Goal: Task Accomplishment & Management: Use online tool/utility

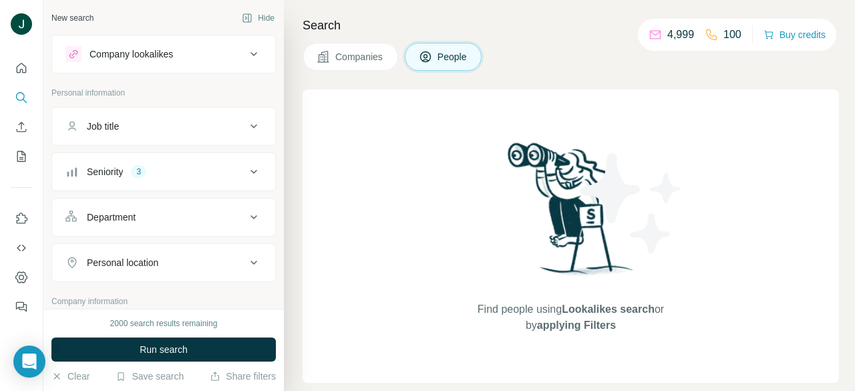
click at [200, 124] on div "Job title" at bounding box center [155, 126] width 180 height 13
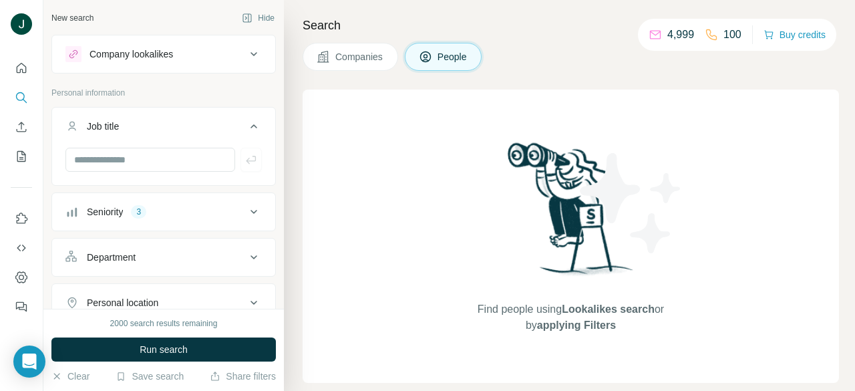
click at [178, 122] on div "Job title" at bounding box center [155, 126] width 180 height 13
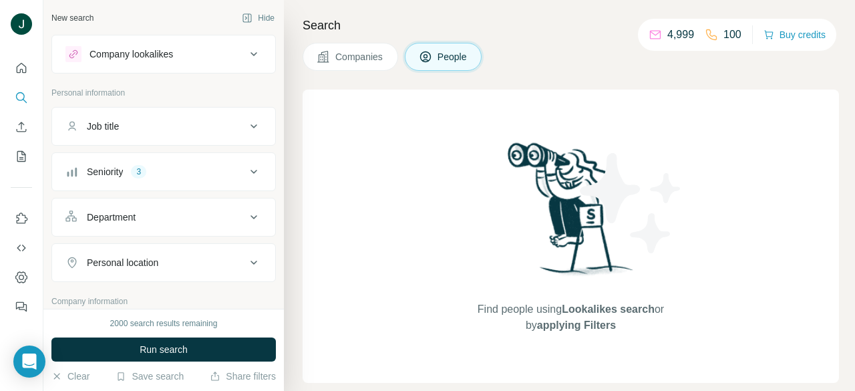
click at [436, 54] on button "People" at bounding box center [444, 57] width 78 height 28
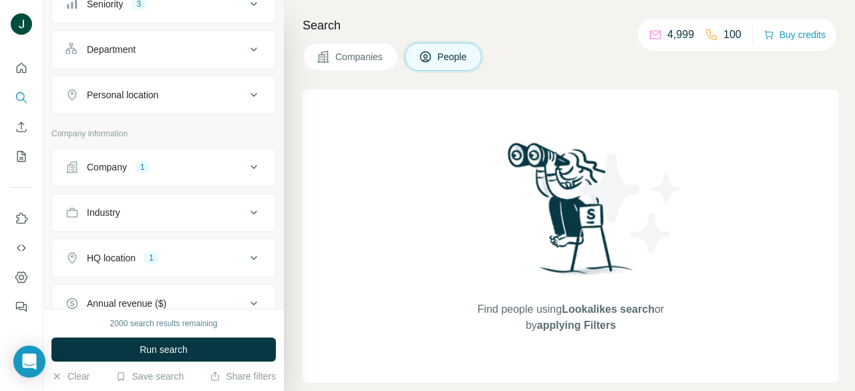
scroll to position [201, 0]
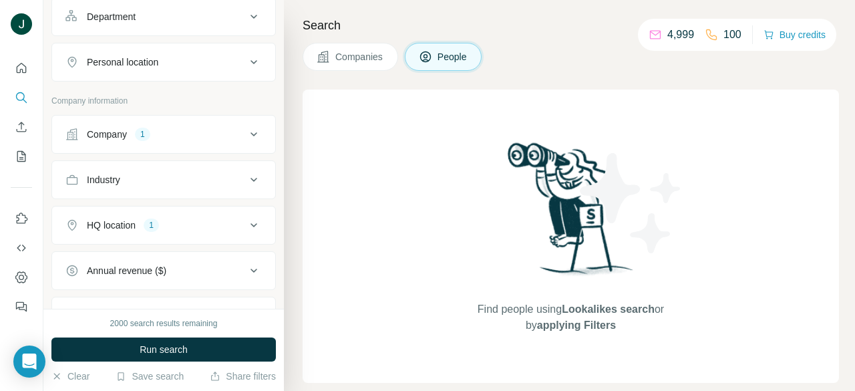
click at [166, 135] on div "Company 1" at bounding box center [155, 134] width 180 height 13
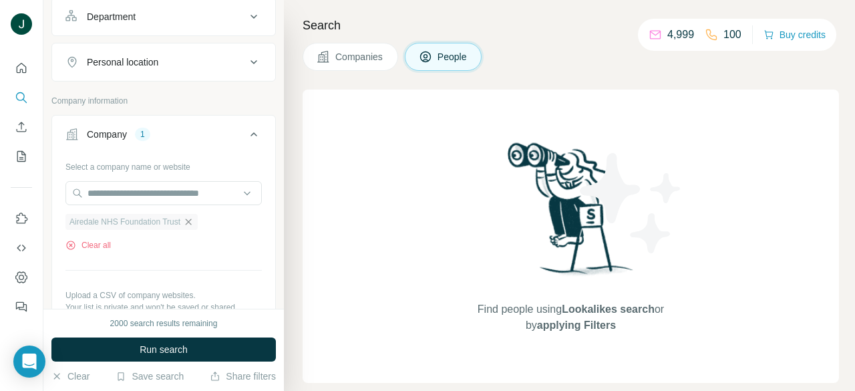
click at [194, 226] on icon "button" at bounding box center [188, 222] width 11 height 11
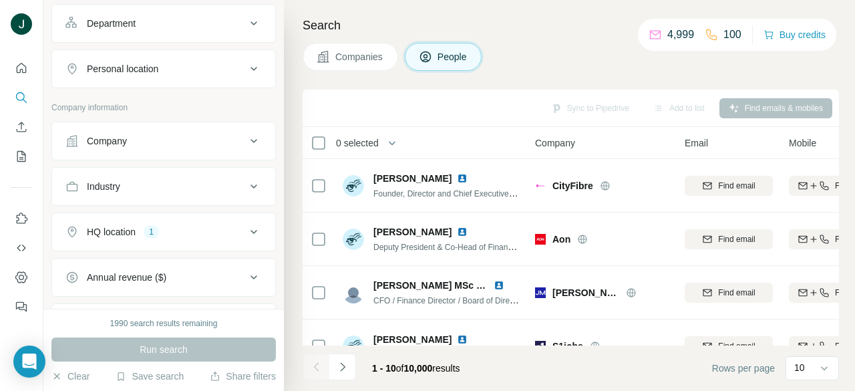
scroll to position [134, 0]
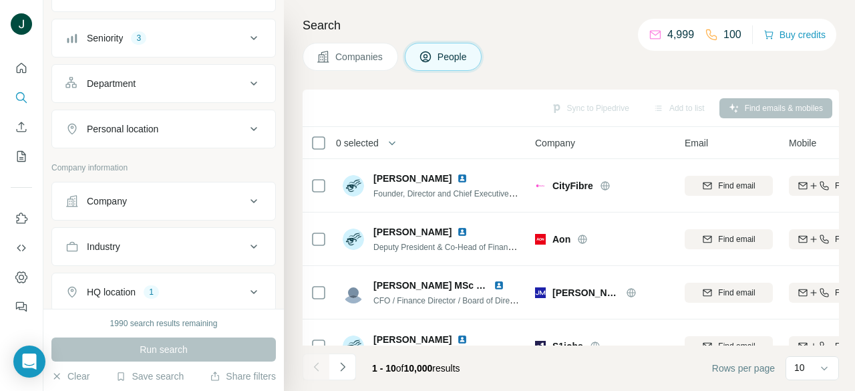
click at [154, 197] on div "Company" at bounding box center [155, 200] width 180 height 13
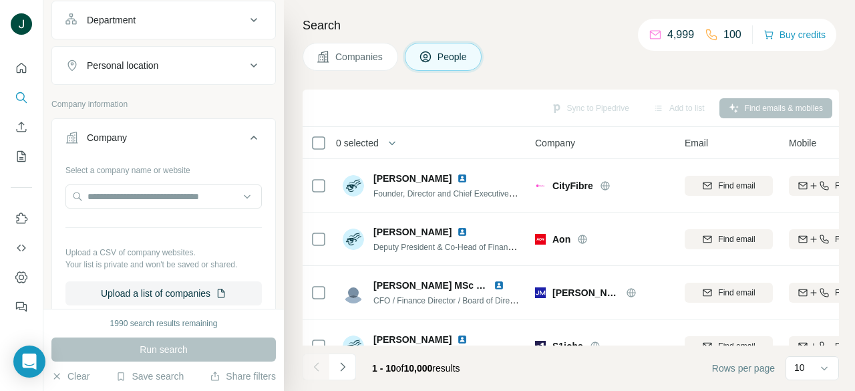
scroll to position [201, 0]
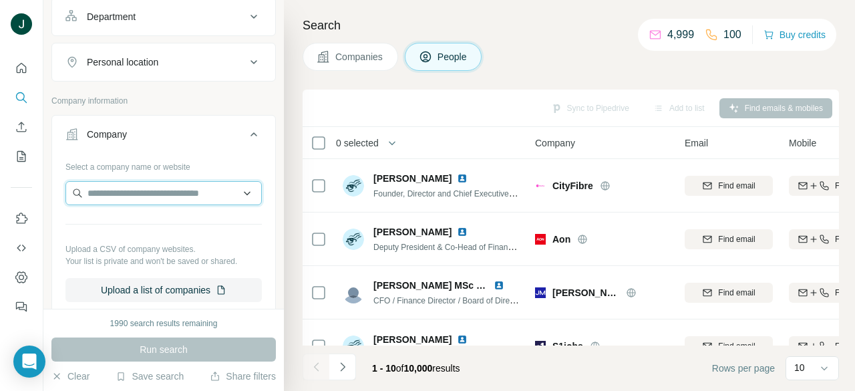
click at [156, 198] on input "text" at bounding box center [163, 193] width 196 height 24
drag, startPoint x: 180, startPoint y: 188, endPoint x: 24, endPoint y: 187, distance: 155.7
click at [20, 189] on div "**********" at bounding box center [427, 195] width 855 height 391
paste input "**********"
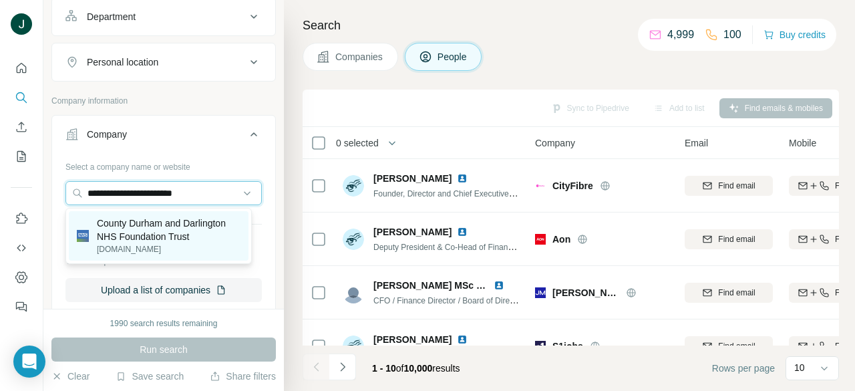
type input "**********"
click at [150, 233] on p "County Durham and Darlington NHS Foundation Trust" at bounding box center [169, 230] width 144 height 27
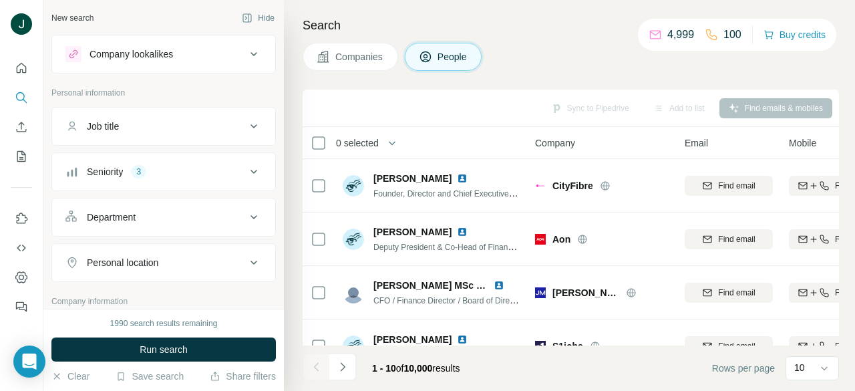
click at [164, 169] on div "Seniority 3" at bounding box center [155, 171] width 180 height 13
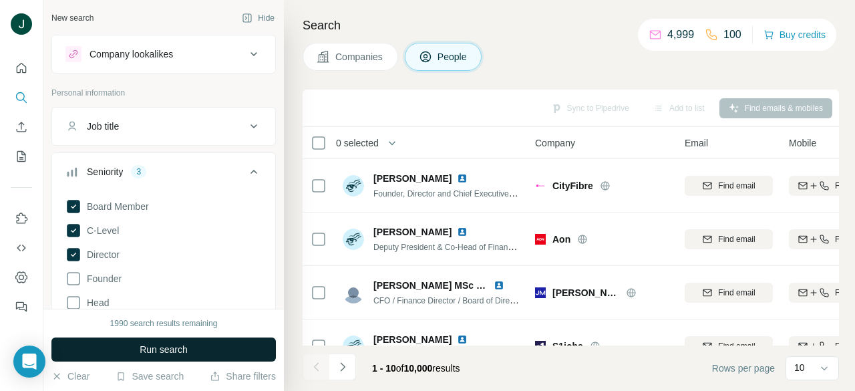
click at [181, 344] on span "Run search" at bounding box center [164, 349] width 48 height 13
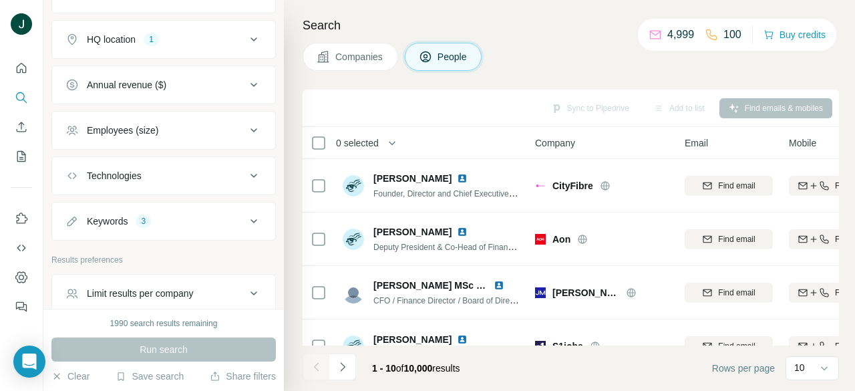
scroll to position [934, 0]
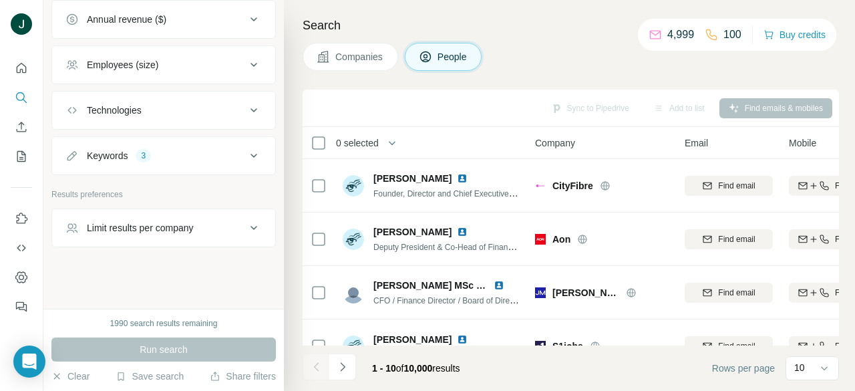
click at [181, 229] on div "Limit results per company" at bounding box center [140, 227] width 107 height 13
click at [186, 228] on div "Limit results per company" at bounding box center [140, 227] width 107 height 13
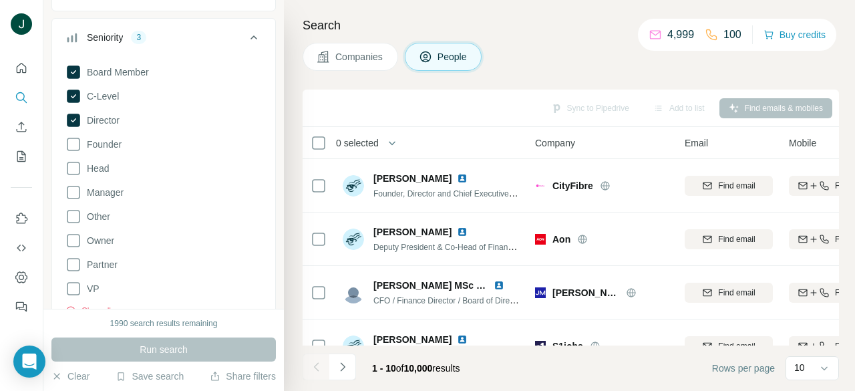
scroll to position [132, 0]
click at [367, 55] on span "Companies" at bounding box center [360, 56] width 49 height 13
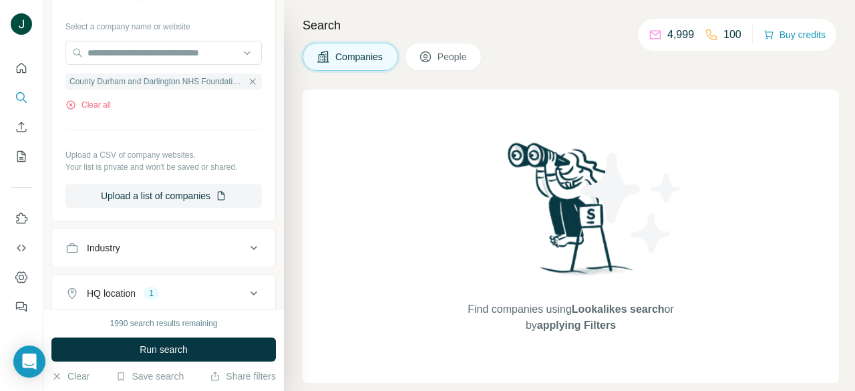
click at [448, 53] on span "People" at bounding box center [453, 56] width 31 height 13
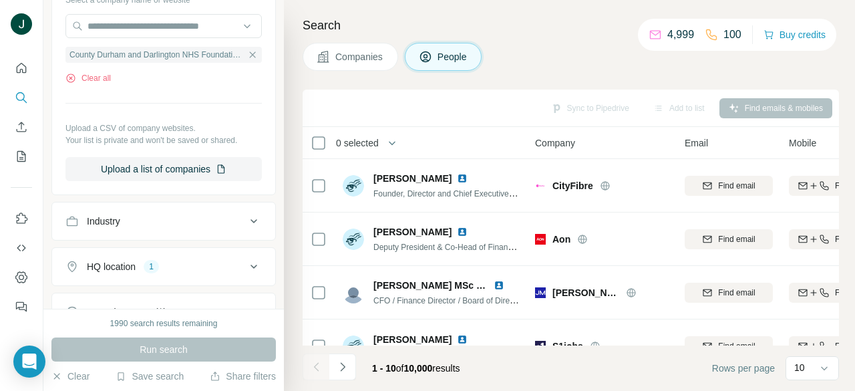
scroll to position [401, 0]
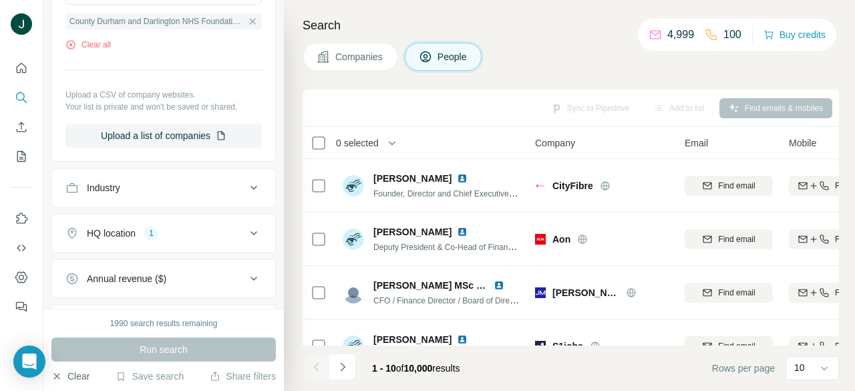
click at [72, 377] on button "Clear" at bounding box center [70, 376] width 38 height 13
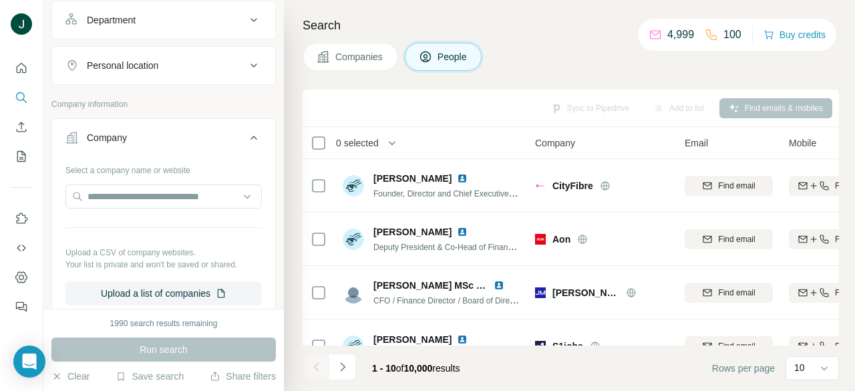
scroll to position [201, 0]
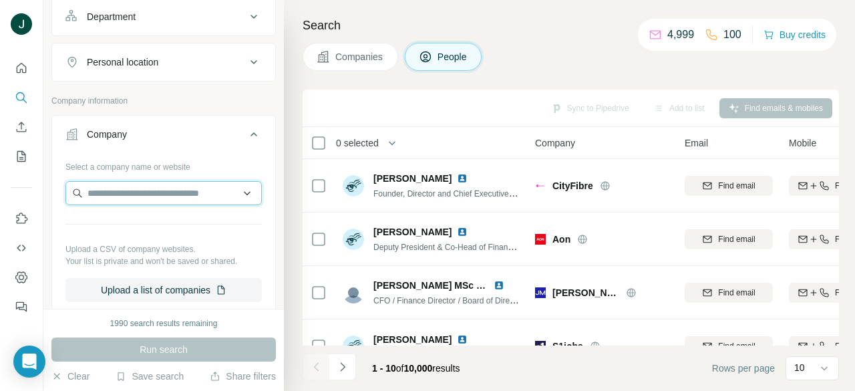
click at [156, 196] on input "text" at bounding box center [163, 193] width 196 height 24
paste input "**********"
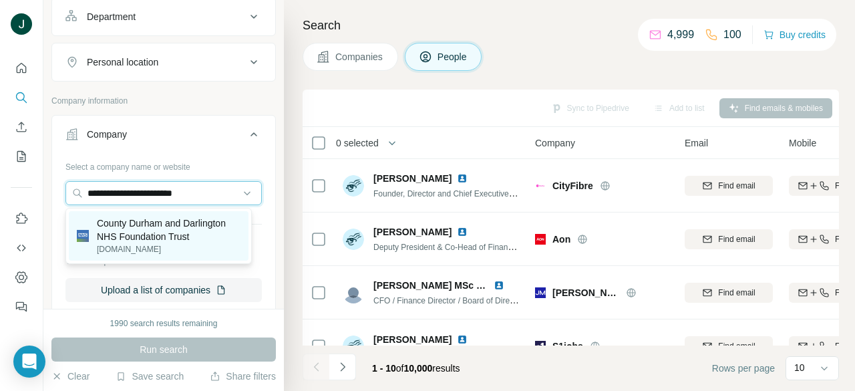
type input "**********"
click at [158, 241] on p "County Durham and Darlington NHS Foundation Trust" at bounding box center [169, 230] width 144 height 27
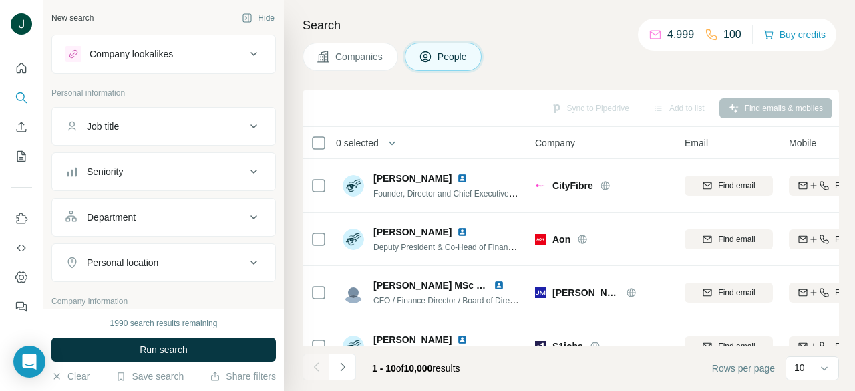
click at [161, 178] on div "Seniority" at bounding box center [155, 171] width 180 height 13
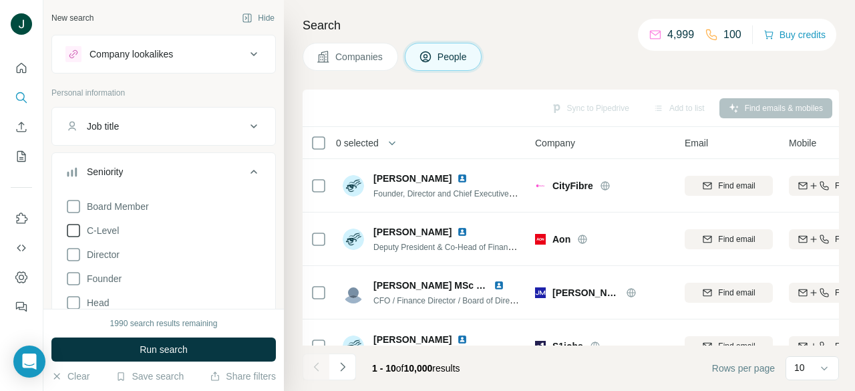
scroll to position [67, 0]
click at [165, 138] on button "Job title" at bounding box center [163, 126] width 223 height 32
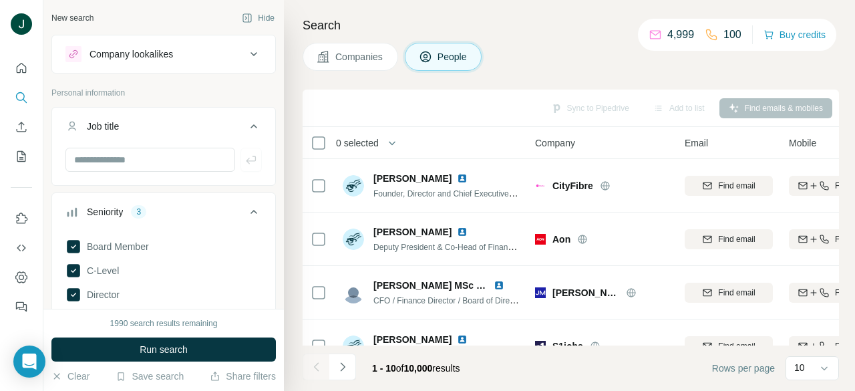
click at [164, 133] on button "Job title" at bounding box center [163, 128] width 223 height 37
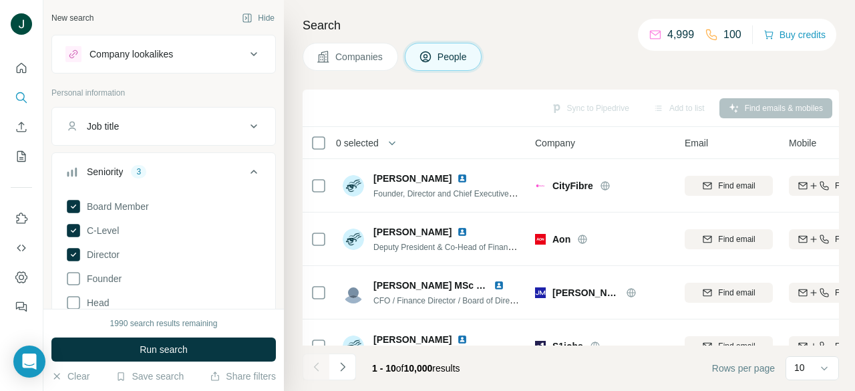
click at [182, 55] on div "Company lookalikes" at bounding box center [155, 54] width 180 height 16
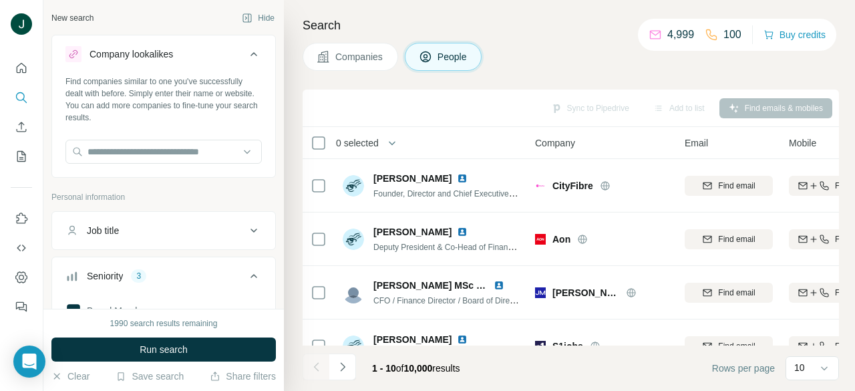
click at [201, 55] on div "Company lookalikes" at bounding box center [155, 54] width 180 height 16
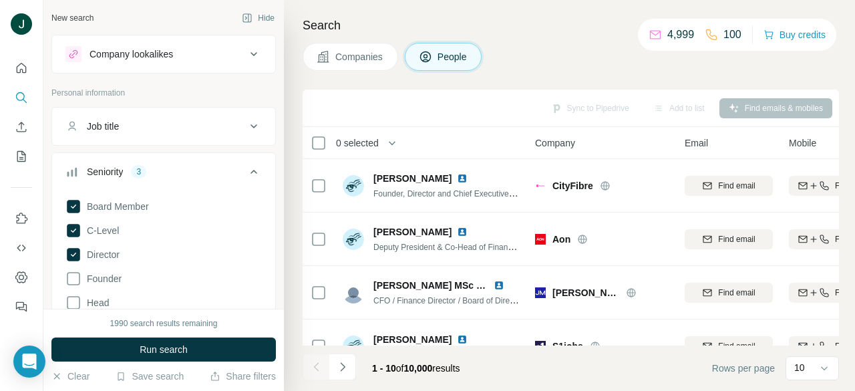
scroll to position [401, 0]
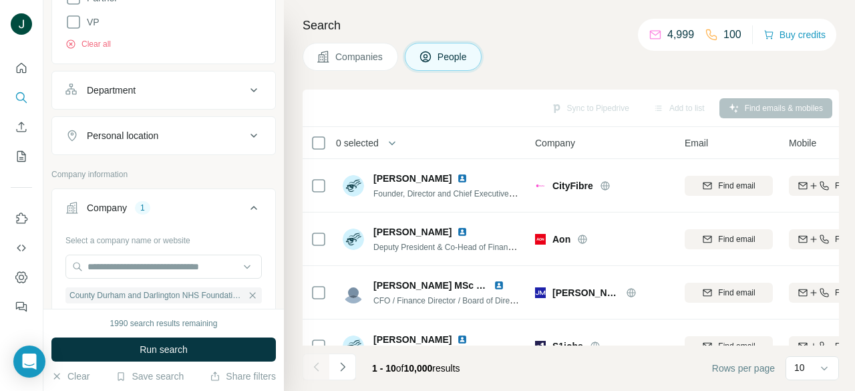
click at [176, 94] on div "Department" at bounding box center [155, 90] width 180 height 13
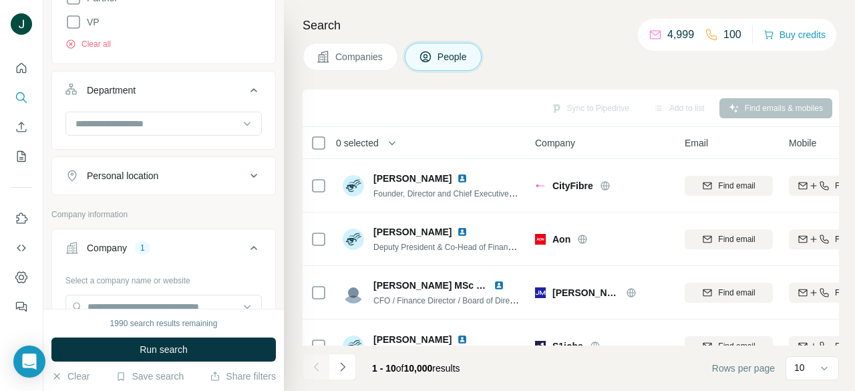
click at [187, 92] on div "Department" at bounding box center [155, 90] width 180 height 13
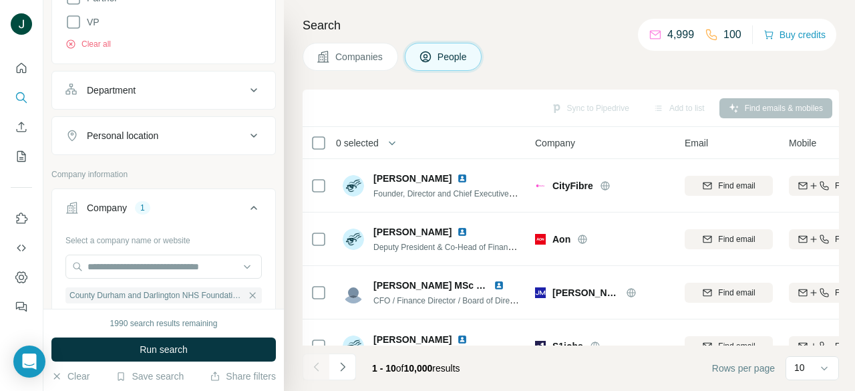
click at [173, 130] on div "Personal location" at bounding box center [155, 135] width 180 height 13
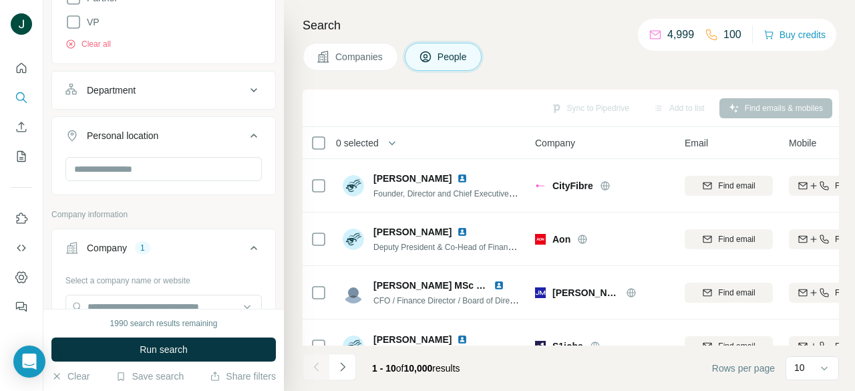
click at [182, 131] on div "Personal location" at bounding box center [155, 135] width 180 height 13
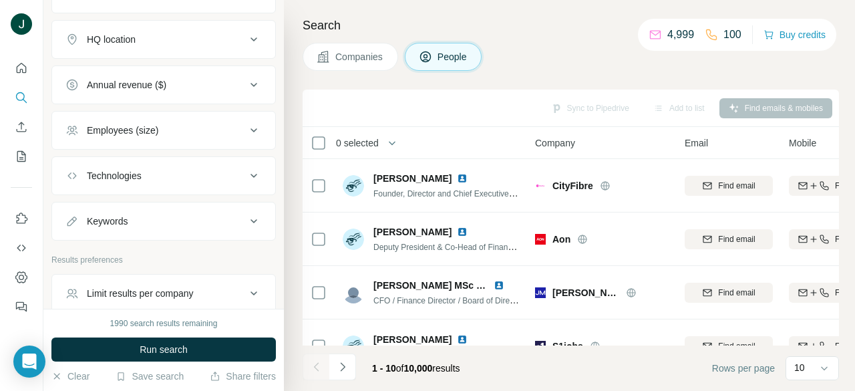
scroll to position [934, 0]
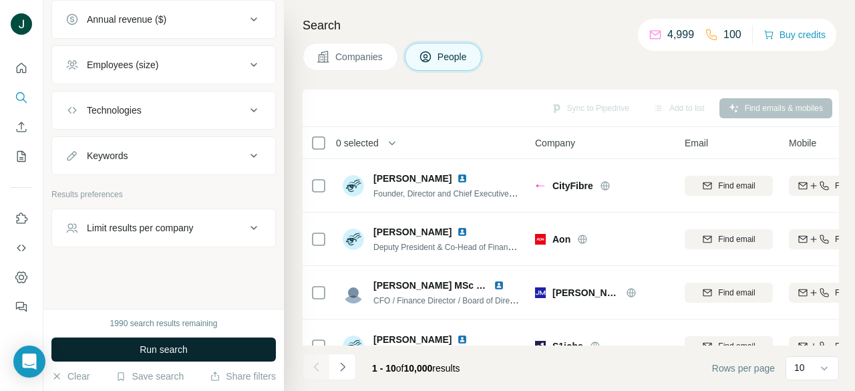
click at [186, 346] on span "Run search" at bounding box center [164, 349] width 48 height 13
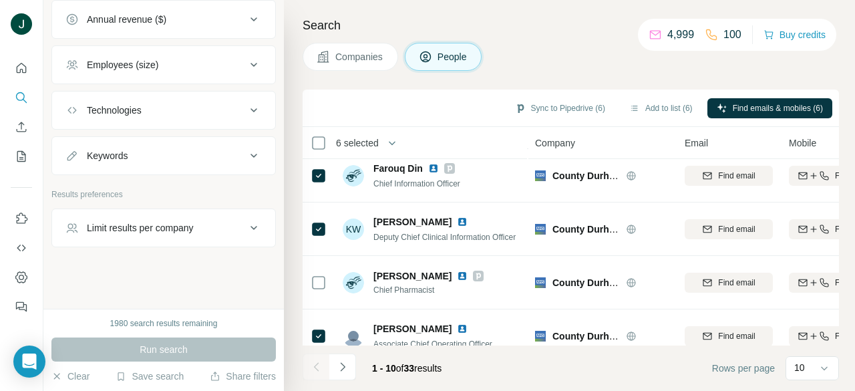
scroll to position [67, 0]
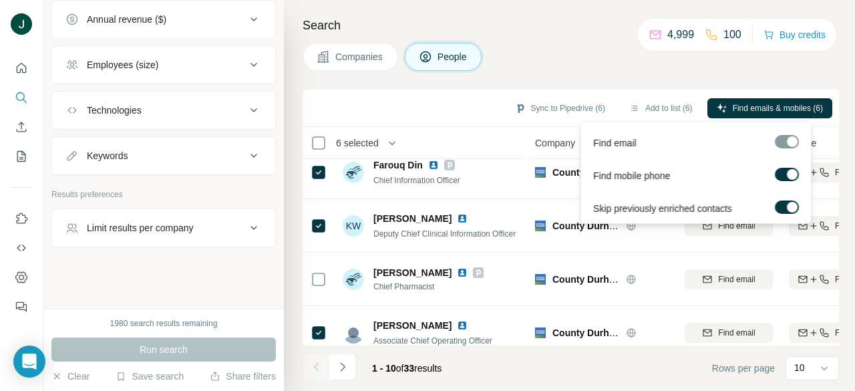
click at [785, 142] on div at bounding box center [787, 141] width 24 height 13
click at [765, 107] on span "Find emails & mobiles (6)" at bounding box center [778, 108] width 90 height 12
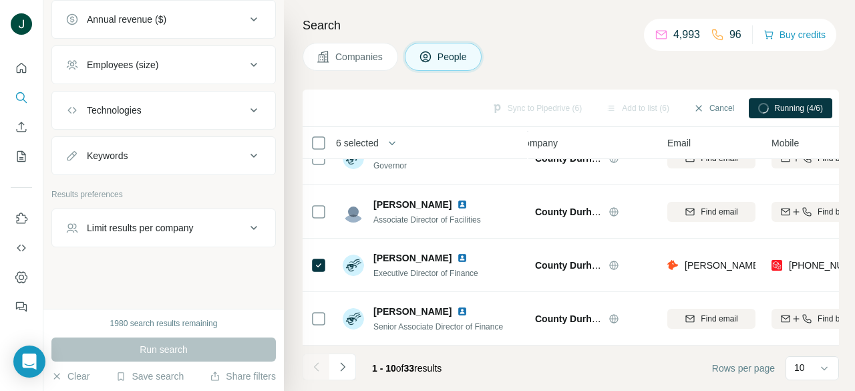
scroll to position [355, 0]
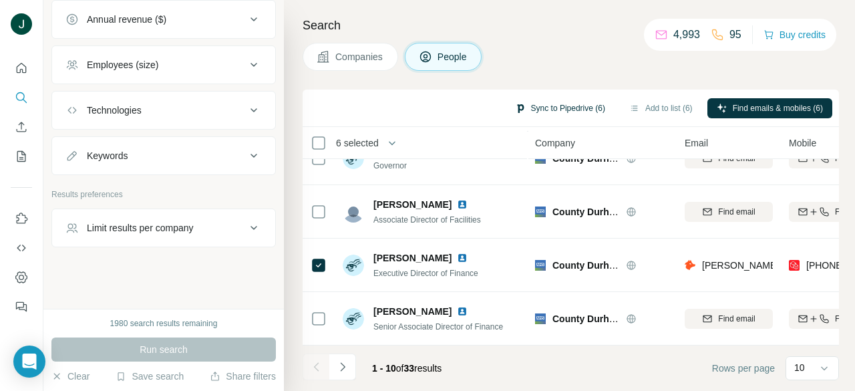
click at [548, 108] on button "Sync to Pipedrive (6)" at bounding box center [560, 108] width 109 height 20
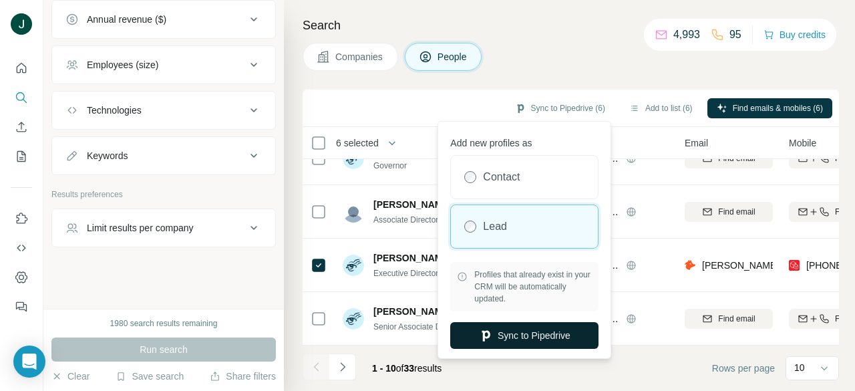
click at [526, 336] on button "Sync to Pipedrive" at bounding box center [524, 335] width 148 height 27
